Goal: Transaction & Acquisition: Purchase product/service

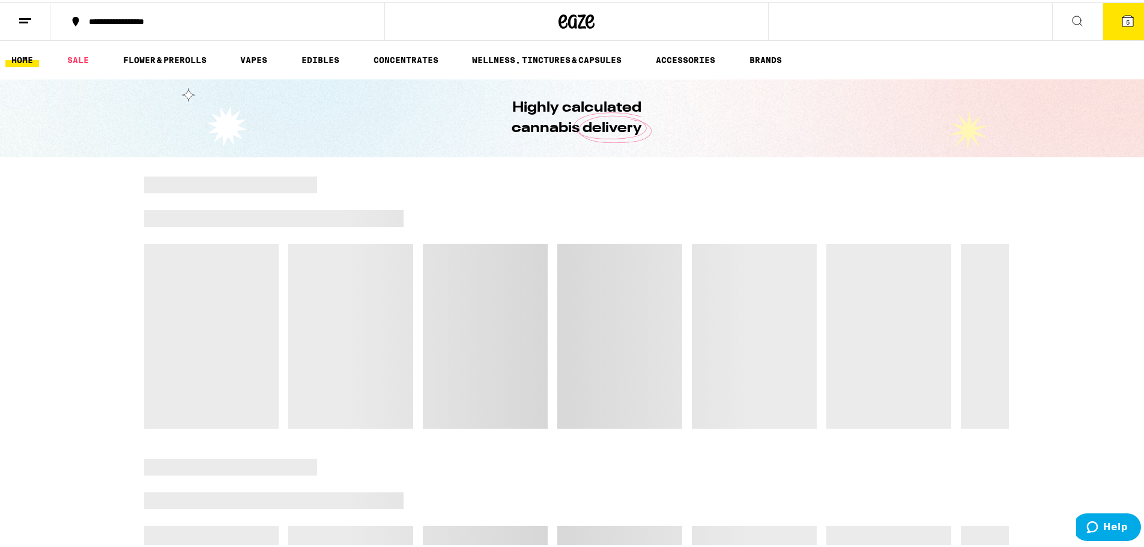
click at [566, 18] on icon at bounding box center [1127, 18] width 11 height 11
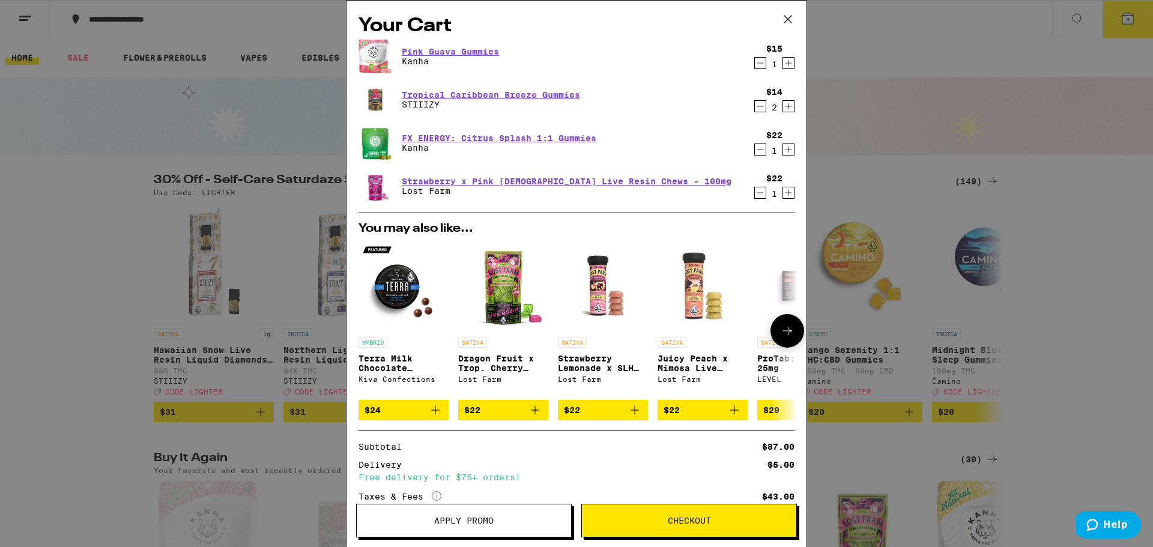
click at [396, 298] on img "Open page for Terra Milk Chocolate Blueberries from Kiva Confections" at bounding box center [403, 286] width 90 height 90
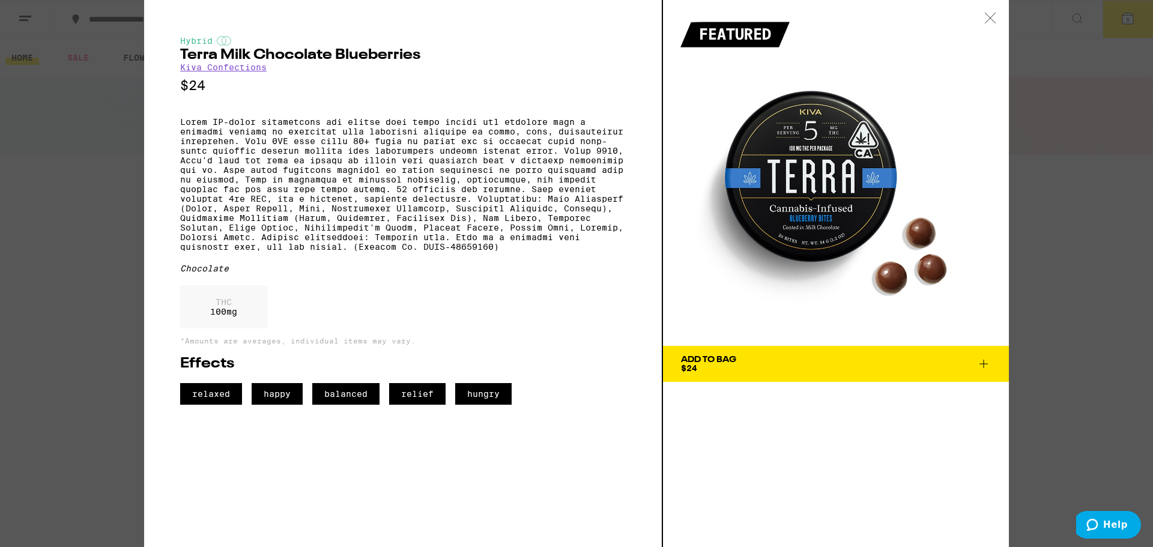
click at [566, 368] on icon at bounding box center [983, 364] width 14 height 14
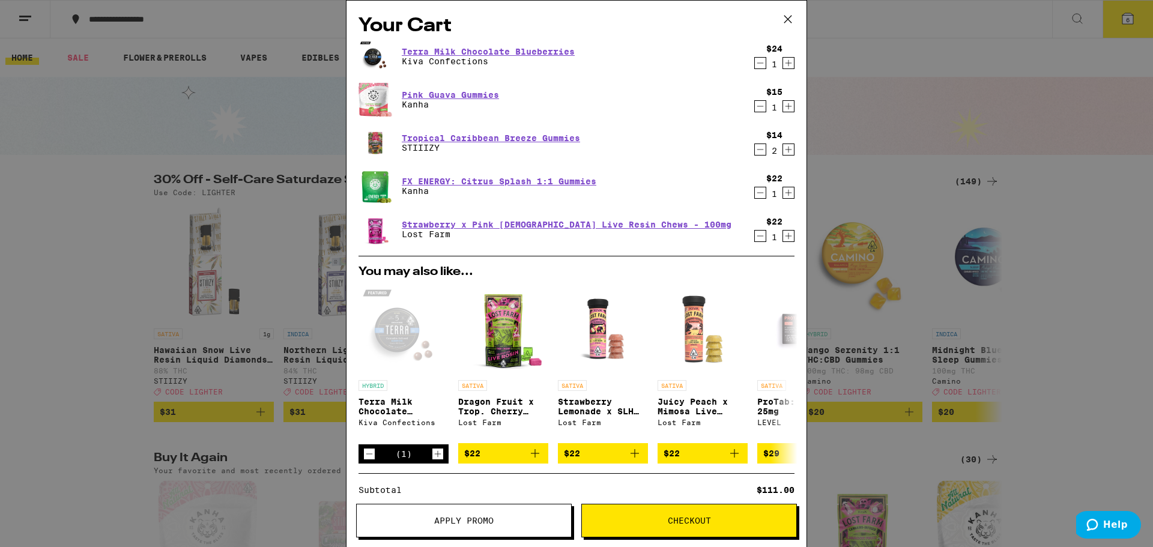
click at [566, 61] on icon "Increment" at bounding box center [788, 63] width 11 height 14
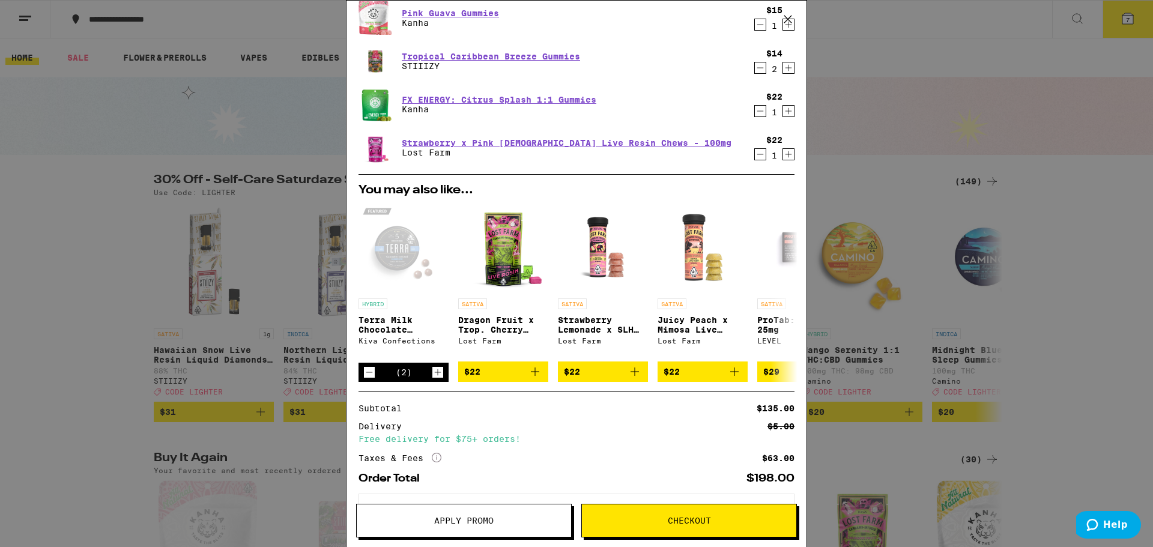
scroll to position [77, 0]
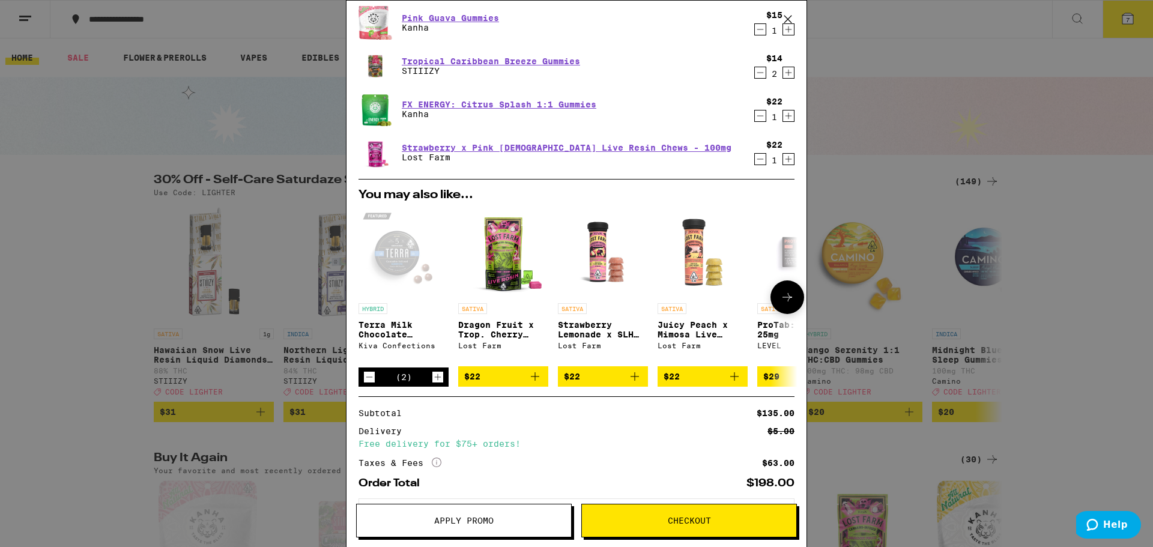
click at [566, 296] on button at bounding box center [787, 297] width 34 height 34
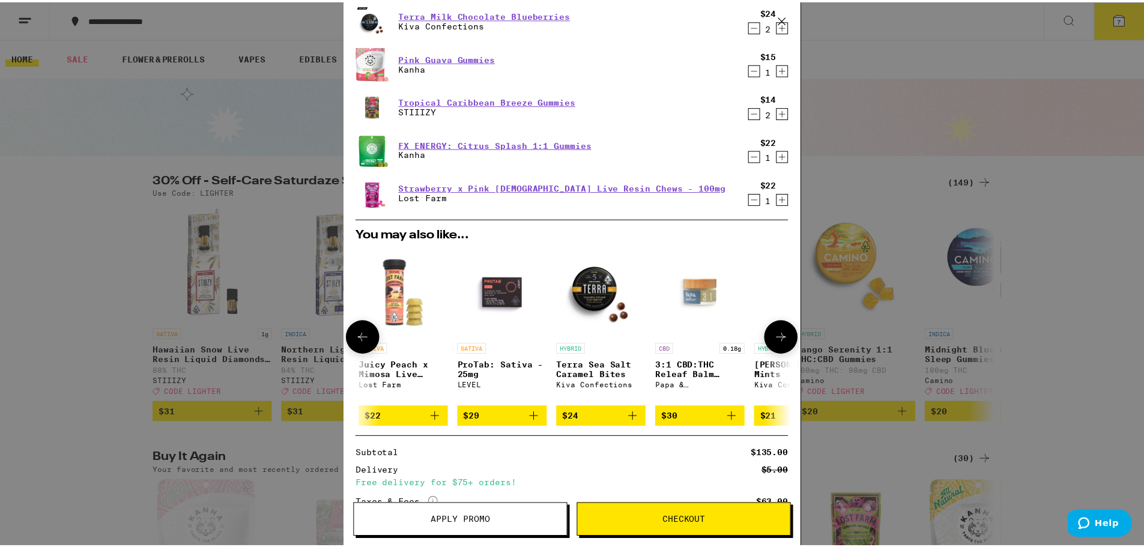
scroll to position [0, 0]
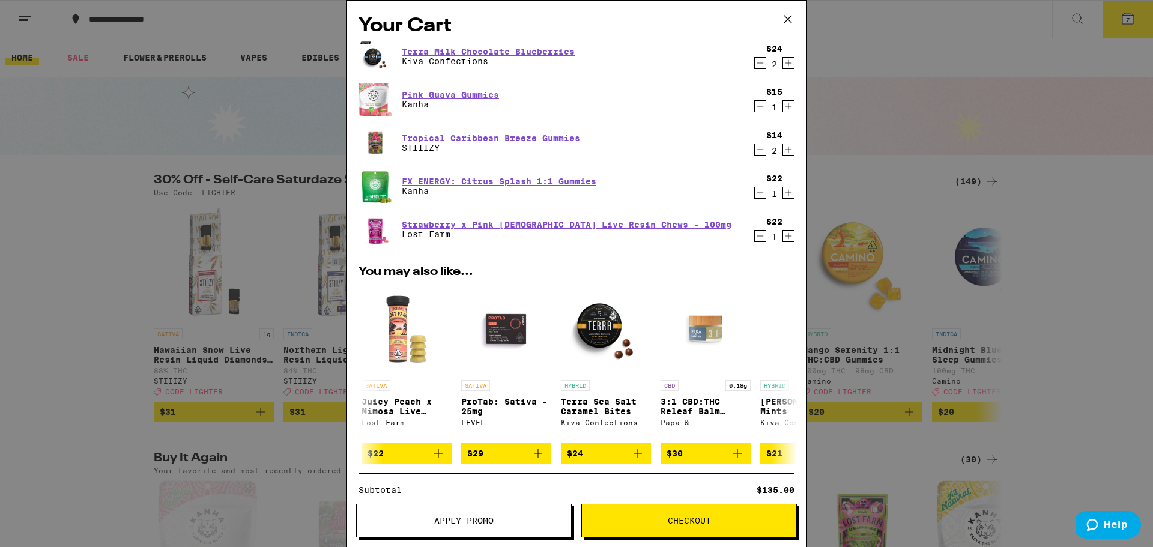
click at [509, 522] on span "Apply Promo" at bounding box center [464, 520] width 214 height 8
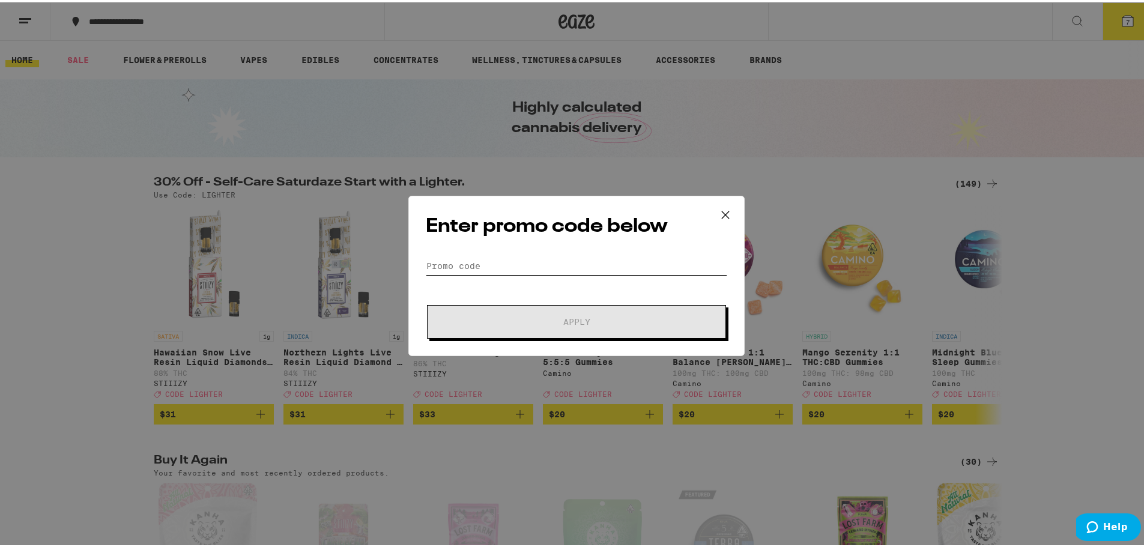
click at [469, 264] on input "Promo Code" at bounding box center [576, 264] width 301 height 18
click at [467, 262] on input "Promo Code" at bounding box center [576, 264] width 301 height 18
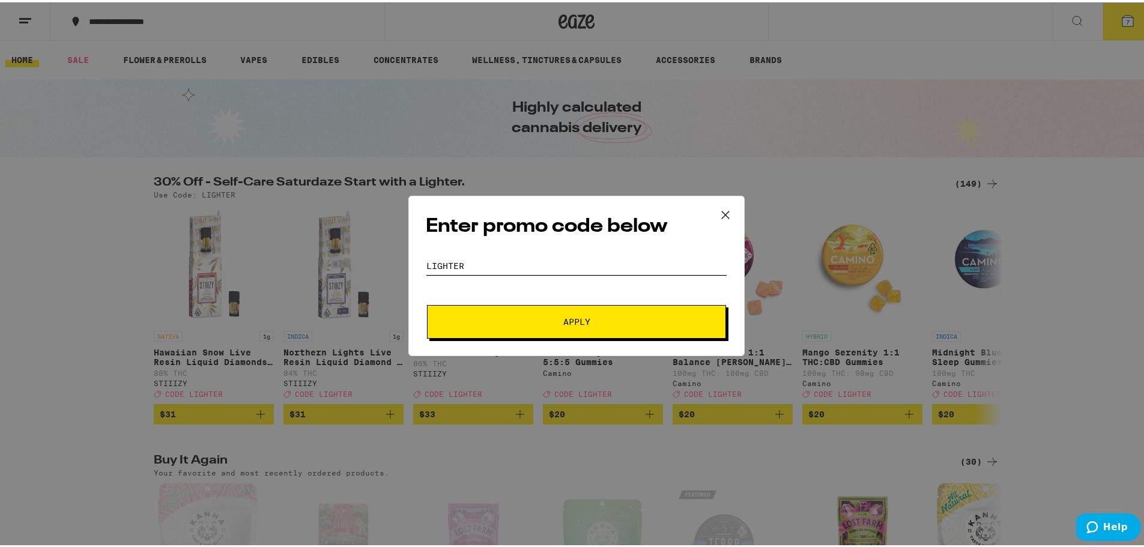
type input "lighter"
click at [543, 310] on button "Apply" at bounding box center [576, 320] width 299 height 34
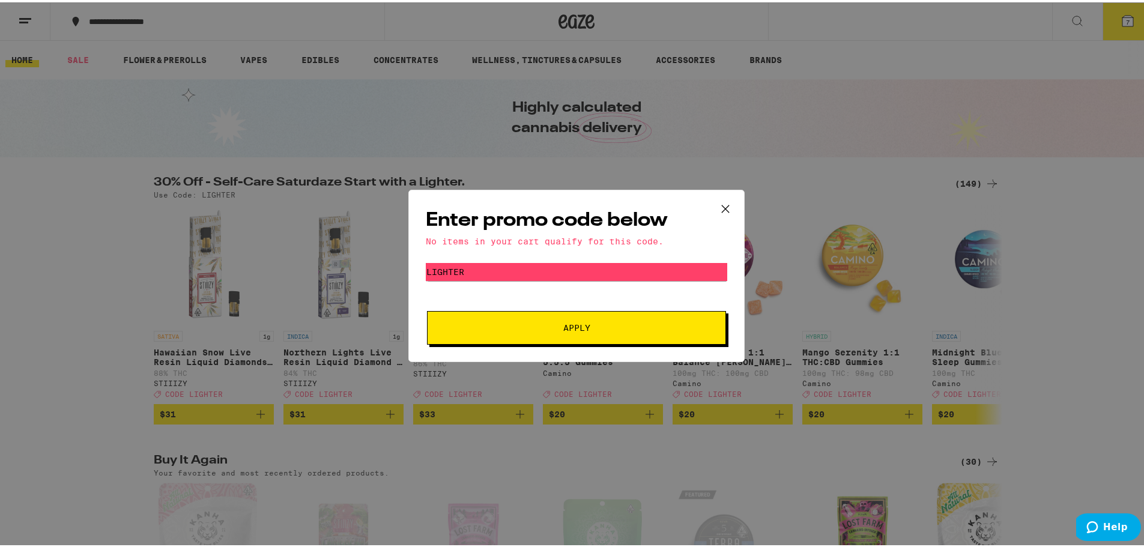
click at [566, 201] on icon at bounding box center [725, 207] width 18 height 18
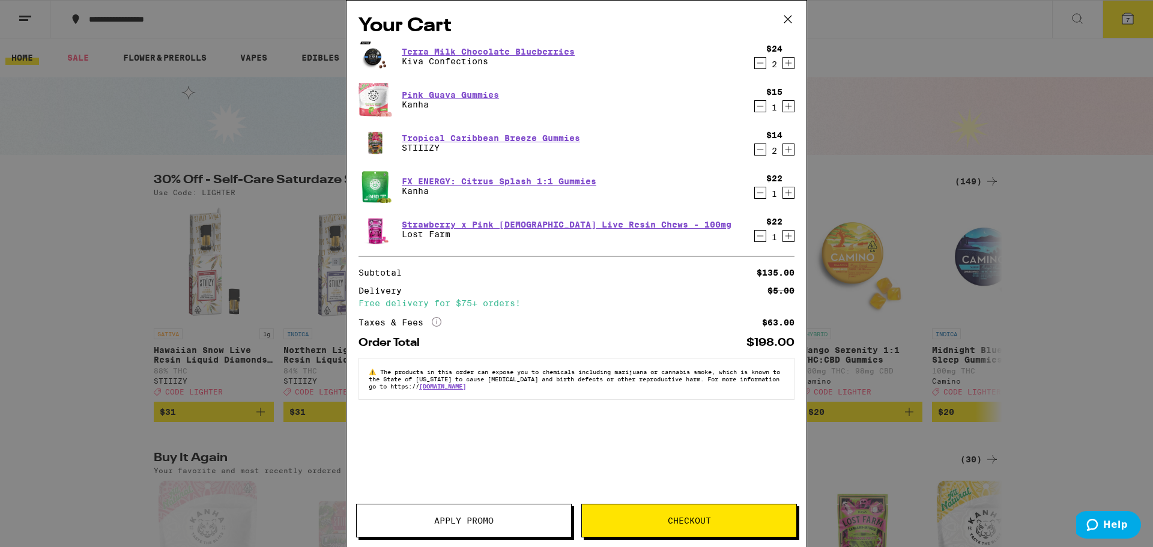
click at [566, 525] on button "Checkout" at bounding box center [689, 521] width 216 height 34
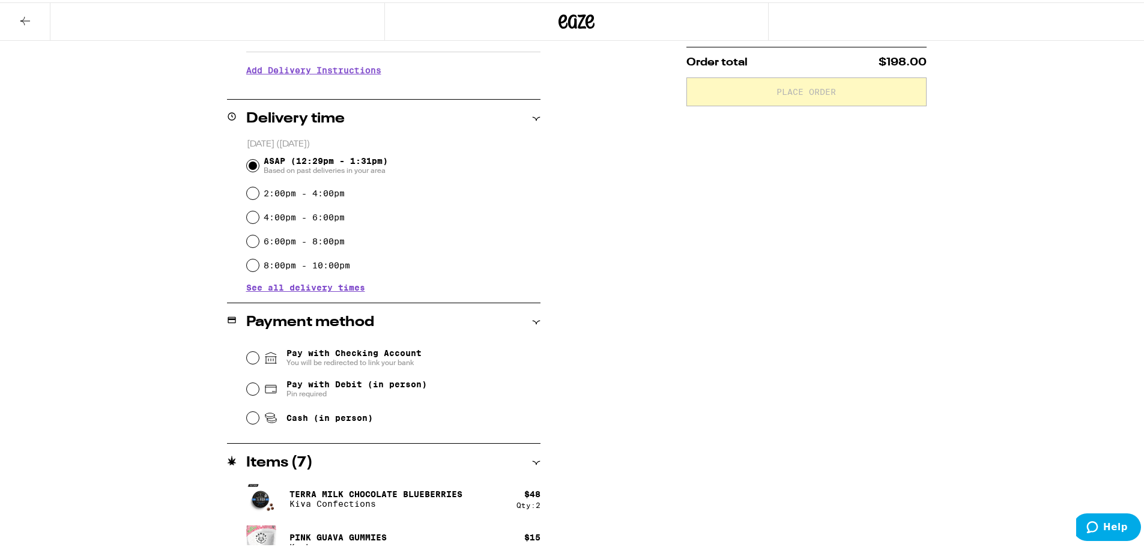
scroll to position [240, 0]
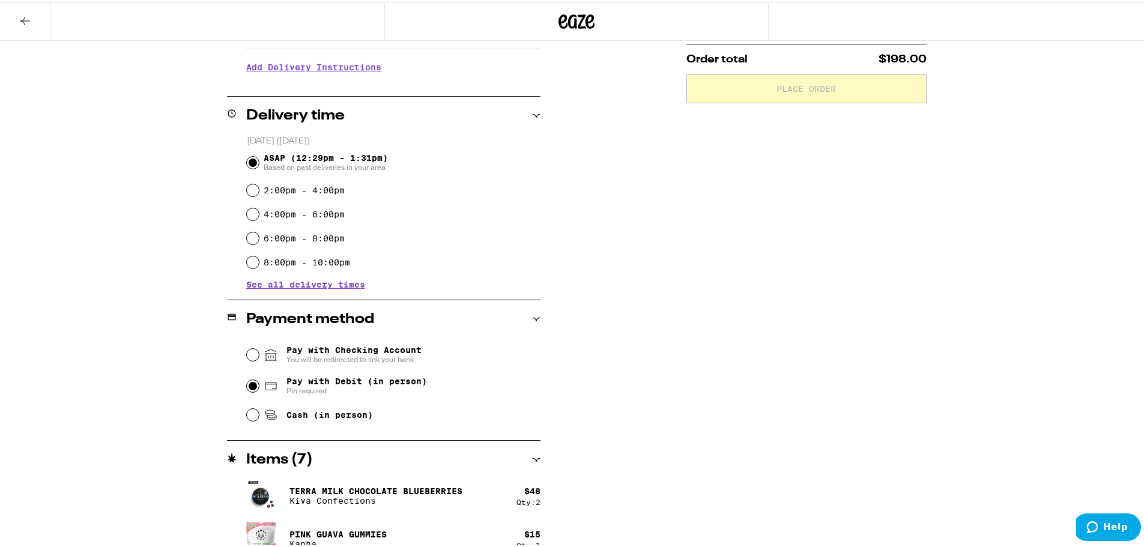
click at [249, 382] on input "Pay with Debit (in person) Pin required" at bounding box center [253, 384] width 12 height 12
radio input "true"
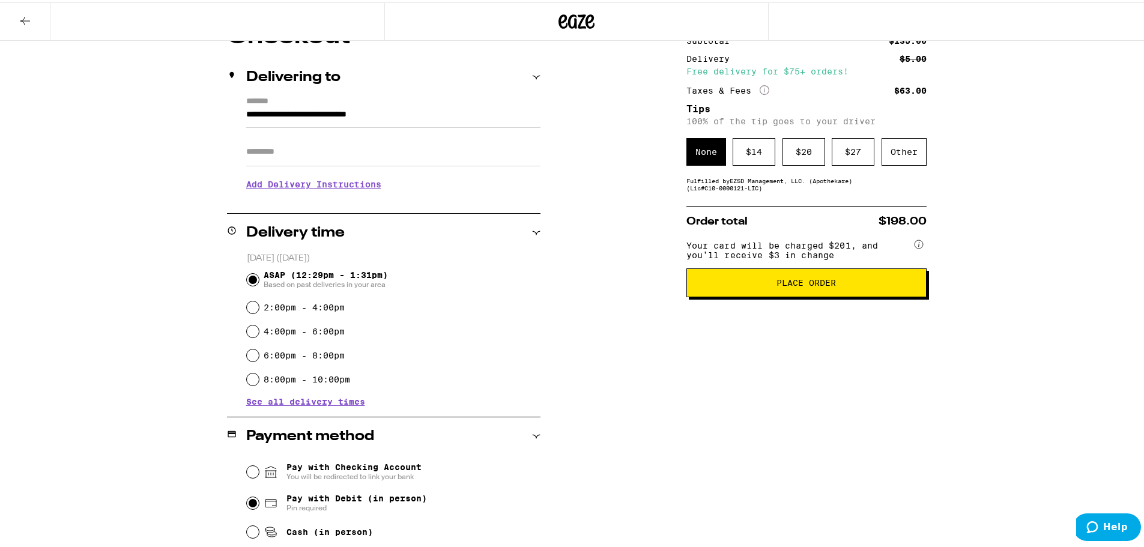
scroll to position [120, 0]
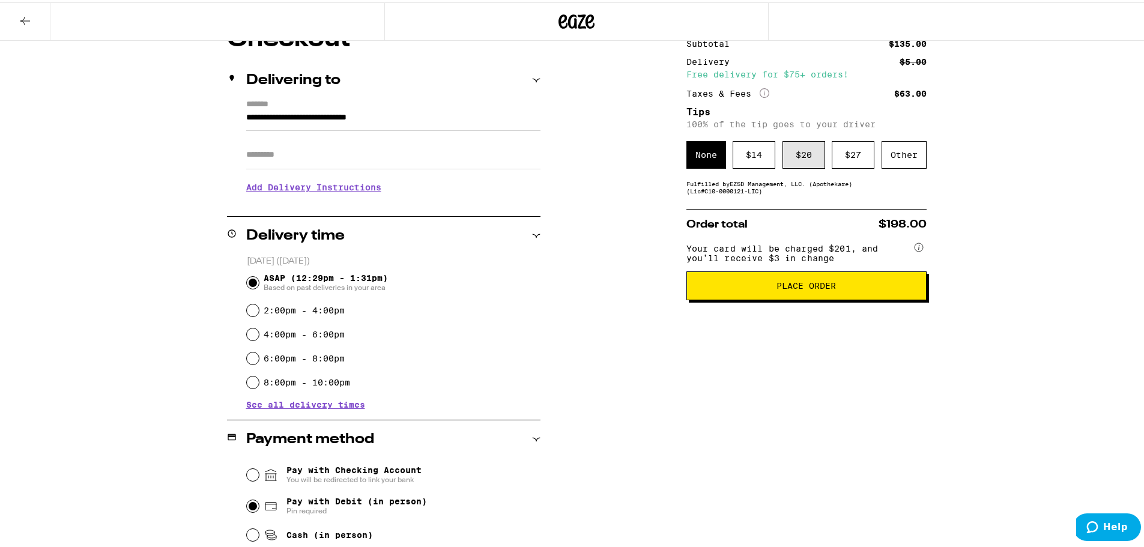
click at [566, 157] on div "$ 20" at bounding box center [803, 153] width 43 height 28
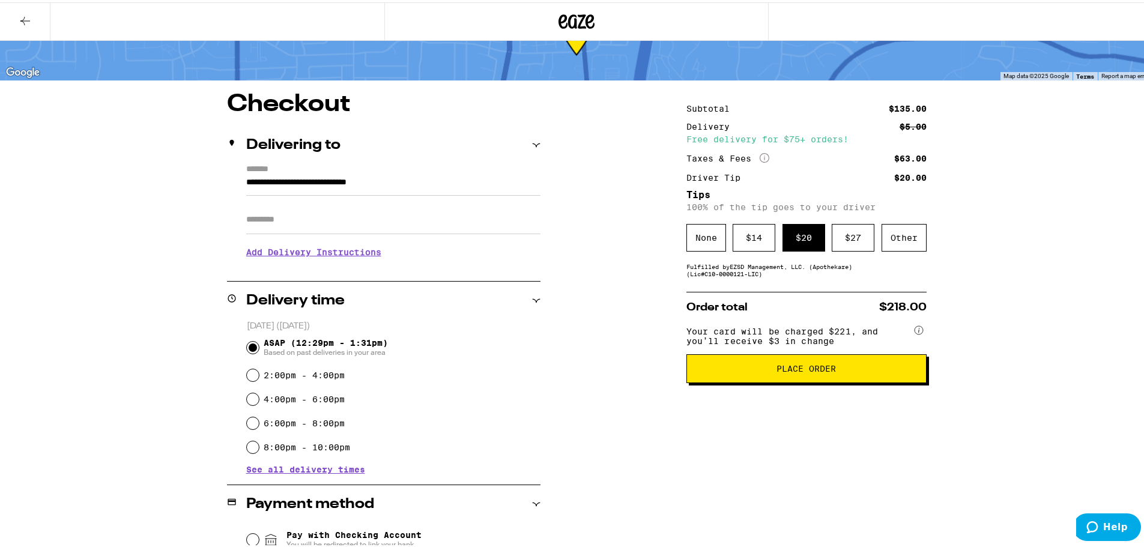
scroll to position [60, 0]
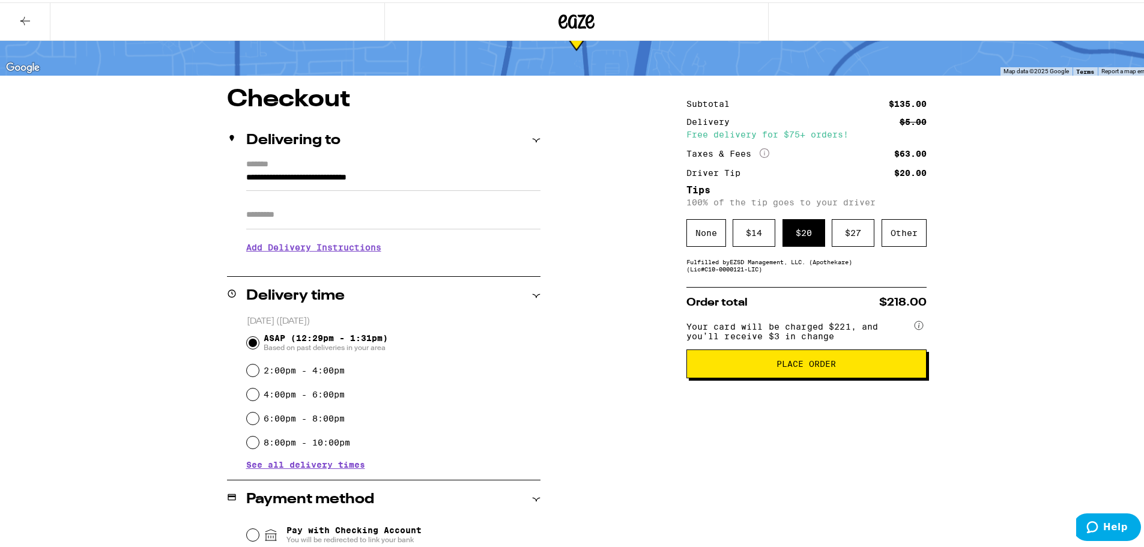
click at [566, 366] on span "Place Order" at bounding box center [807, 361] width 220 height 8
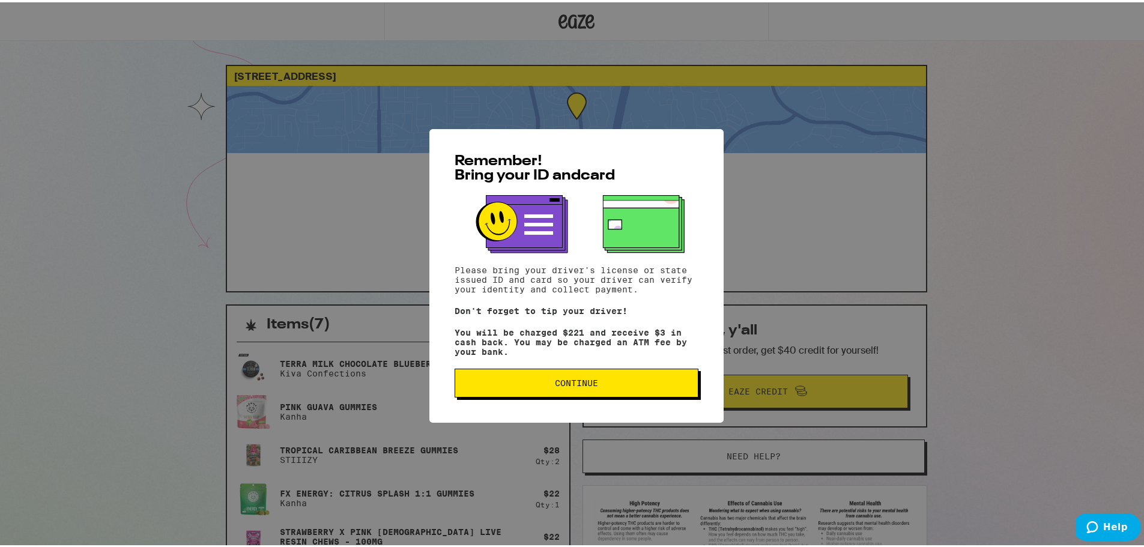
click at [566, 390] on button "Continue" at bounding box center [577, 380] width 244 height 29
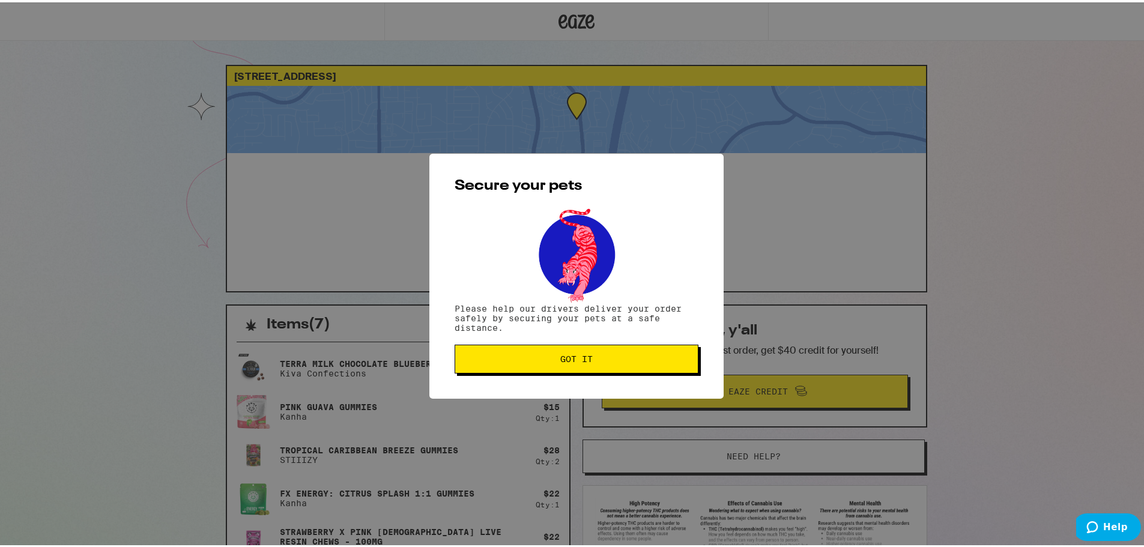
click at [566, 354] on span "Got it" at bounding box center [576, 356] width 223 height 8
